Goal: Task Accomplishment & Management: Use online tool/utility

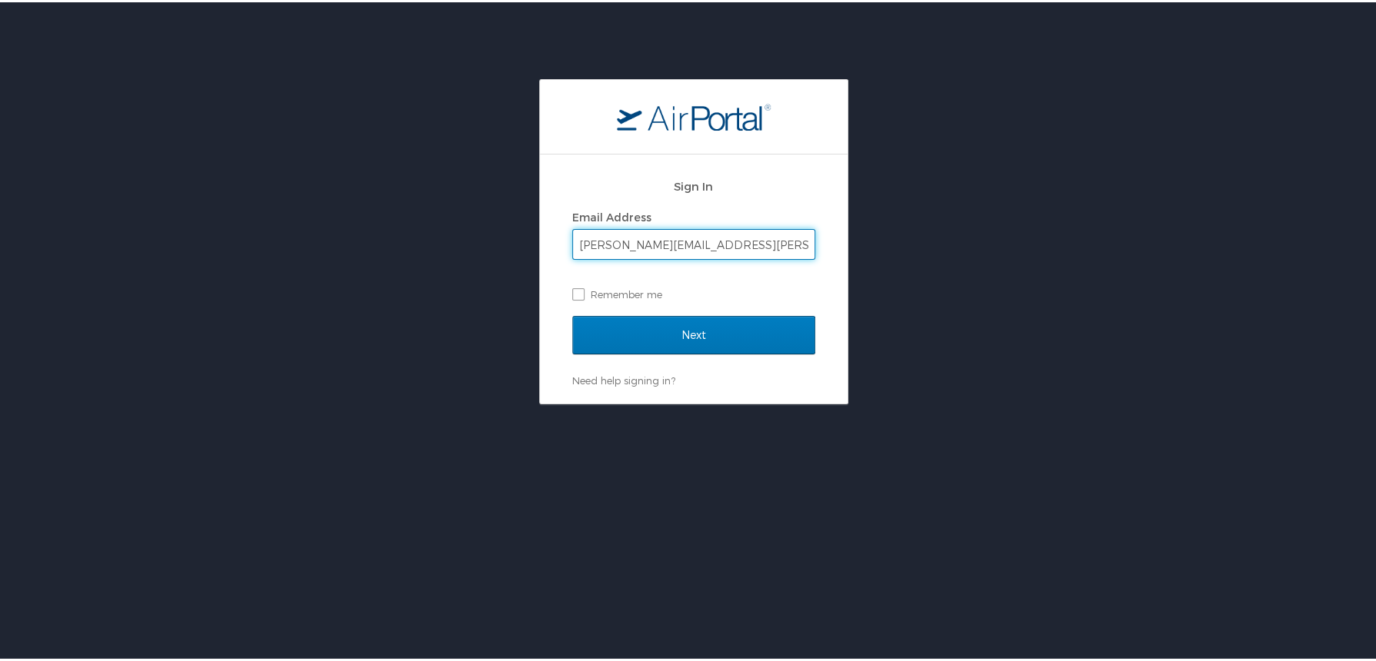
type input "[PERSON_NAME][EMAIL_ADDRESS][PERSON_NAME][DOMAIN_NAME]"
click at [564, 296] on div "Sign In Email Address [PERSON_NAME][EMAIL_ADDRESS][PERSON_NAME][DOMAIN_NAME] Re…" at bounding box center [694, 276] width 308 height 249
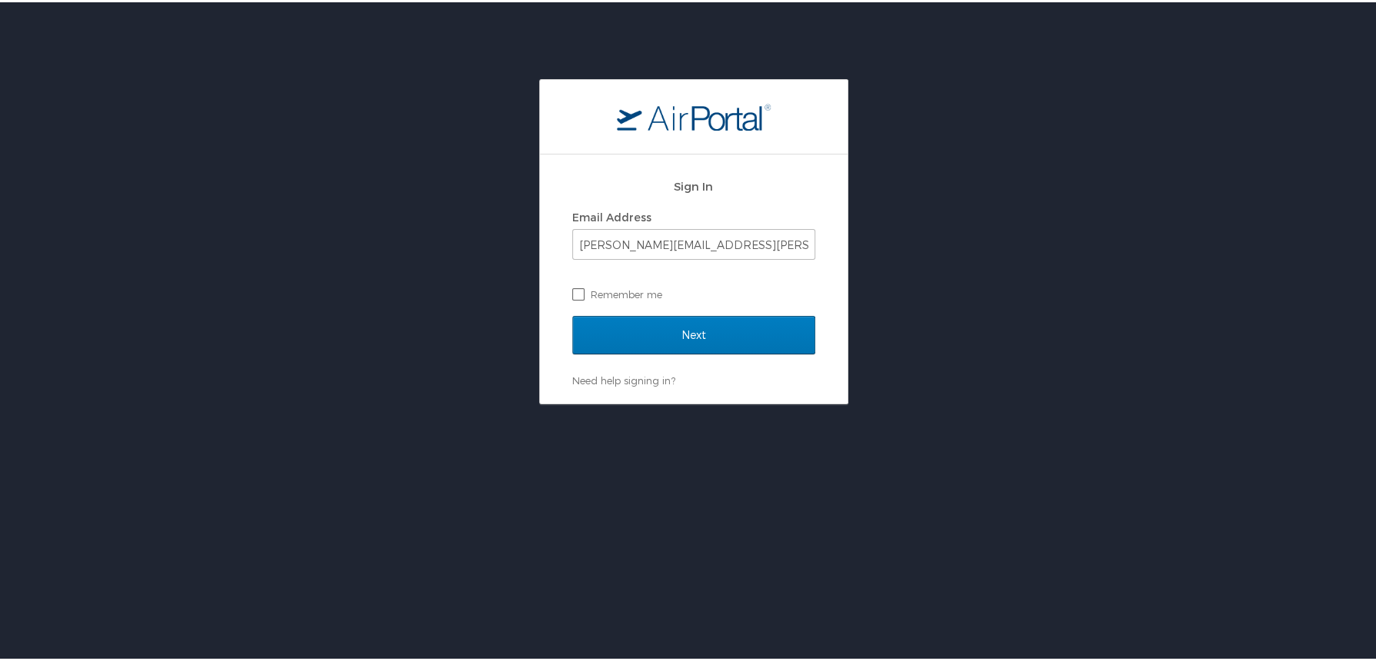
click at [572, 296] on label "Remember me" at bounding box center [693, 292] width 243 height 23
click at [572, 296] on input "Remember me" at bounding box center [577, 291] width 10 height 10
checkbox input "true"
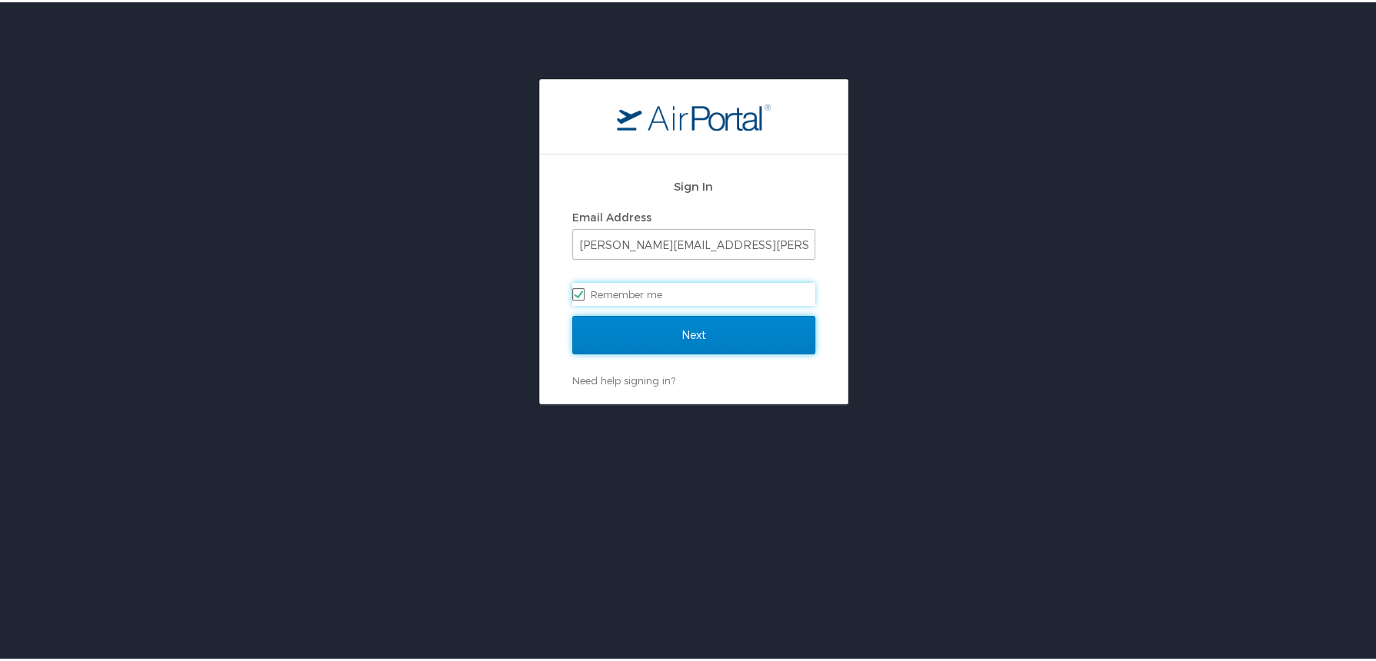
click at [634, 321] on input "Next" at bounding box center [693, 333] width 243 height 38
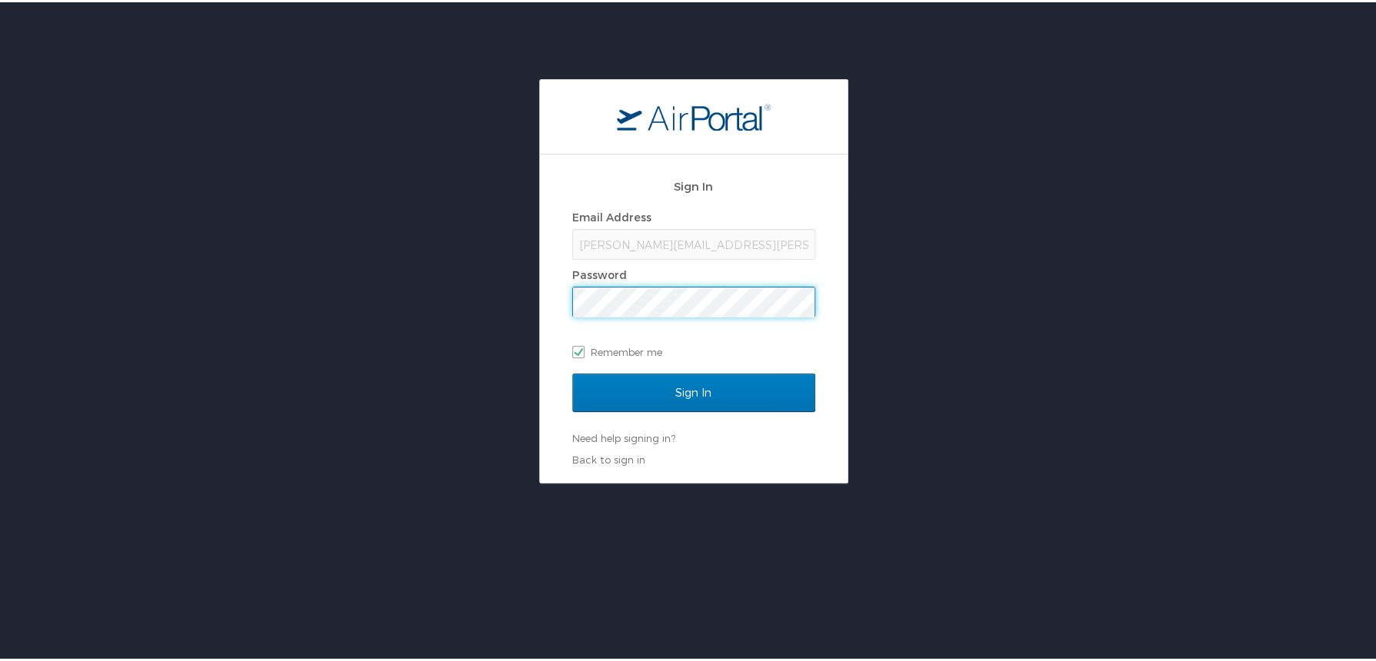
click at [572, 371] on input "Sign In" at bounding box center [693, 390] width 243 height 38
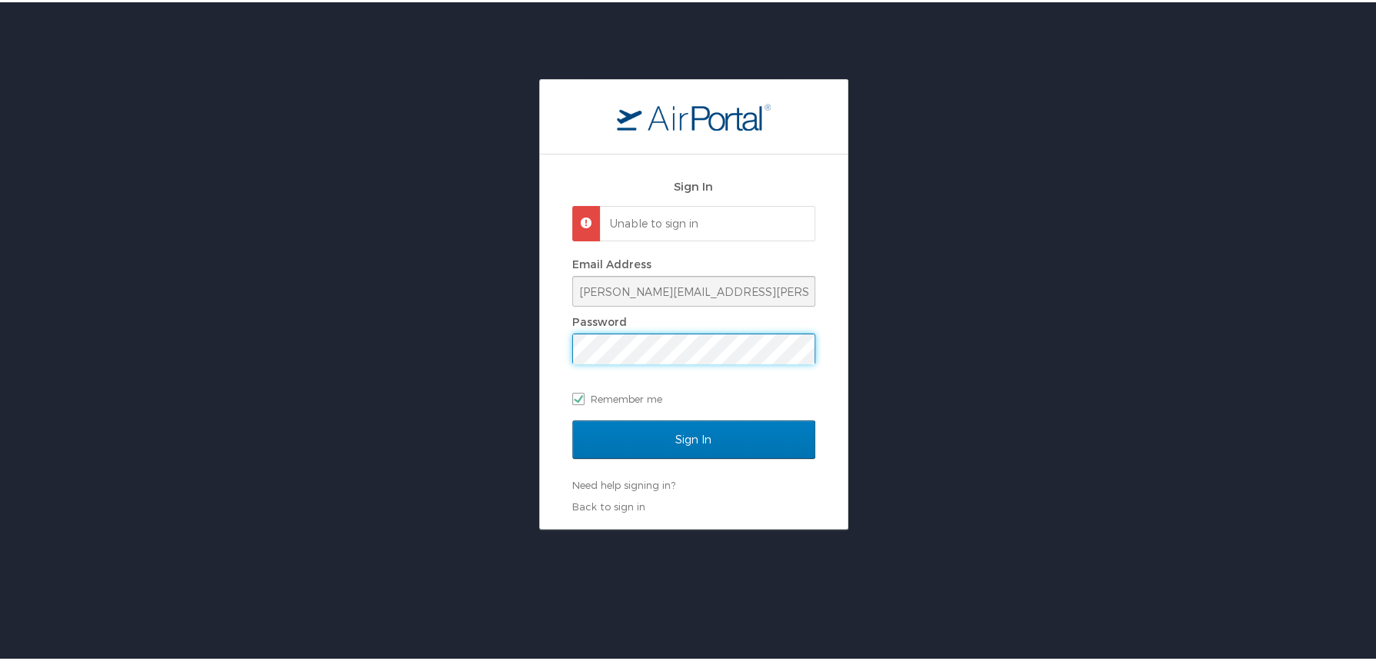
click at [552, 355] on div "Sign In Unable to sign in Email Address [PERSON_NAME][EMAIL_ADDRESS][PERSON_NAM…" at bounding box center [694, 339] width 308 height 374
click at [572, 418] on input "Sign In" at bounding box center [693, 437] width 243 height 38
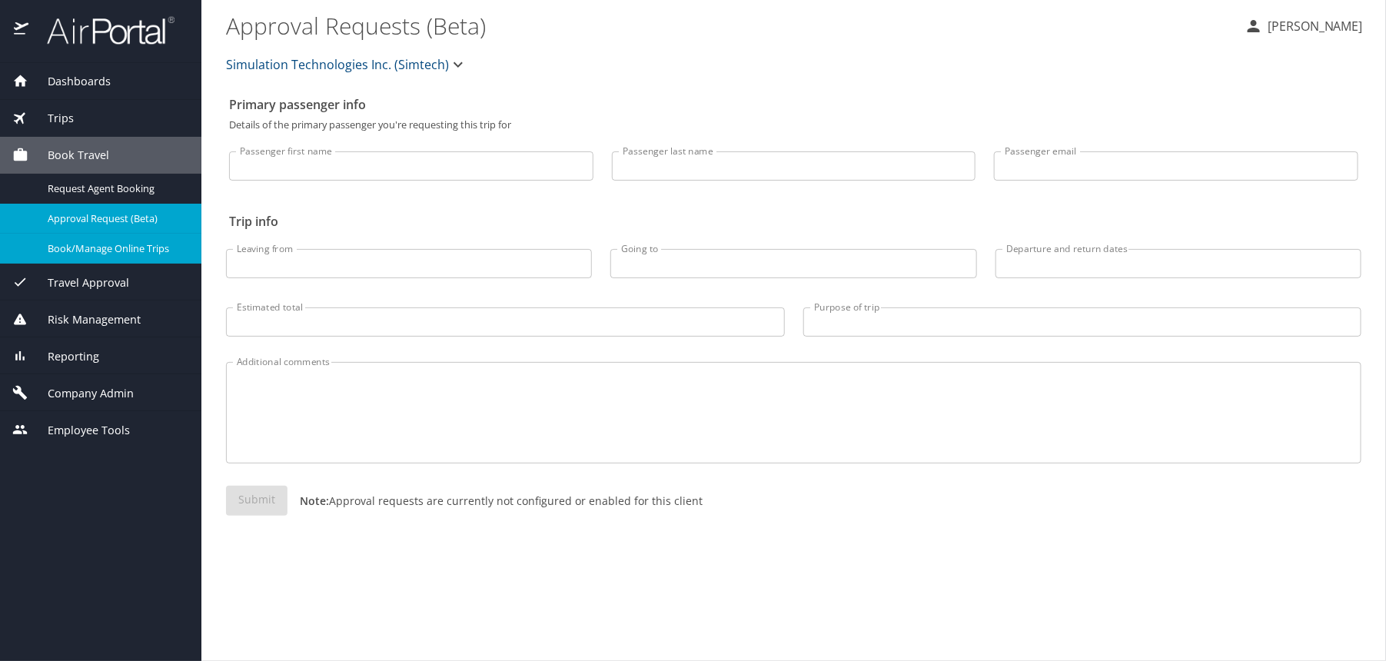
click at [171, 251] on span "Book/Manage Online Trips" at bounding box center [115, 248] width 135 height 15
